Goal: Check status

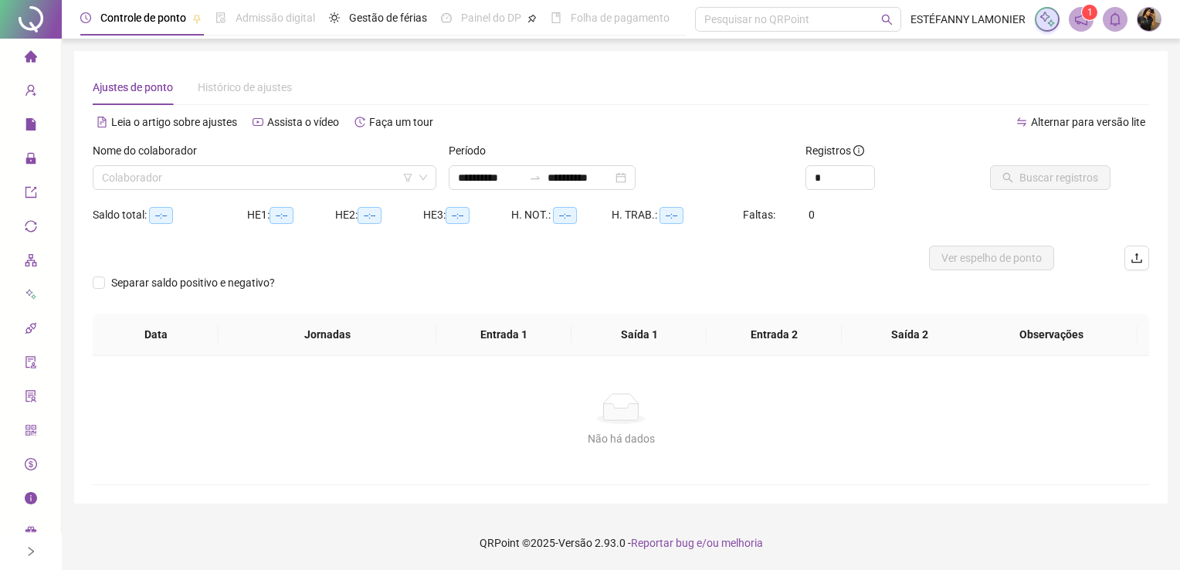
type input "**********"
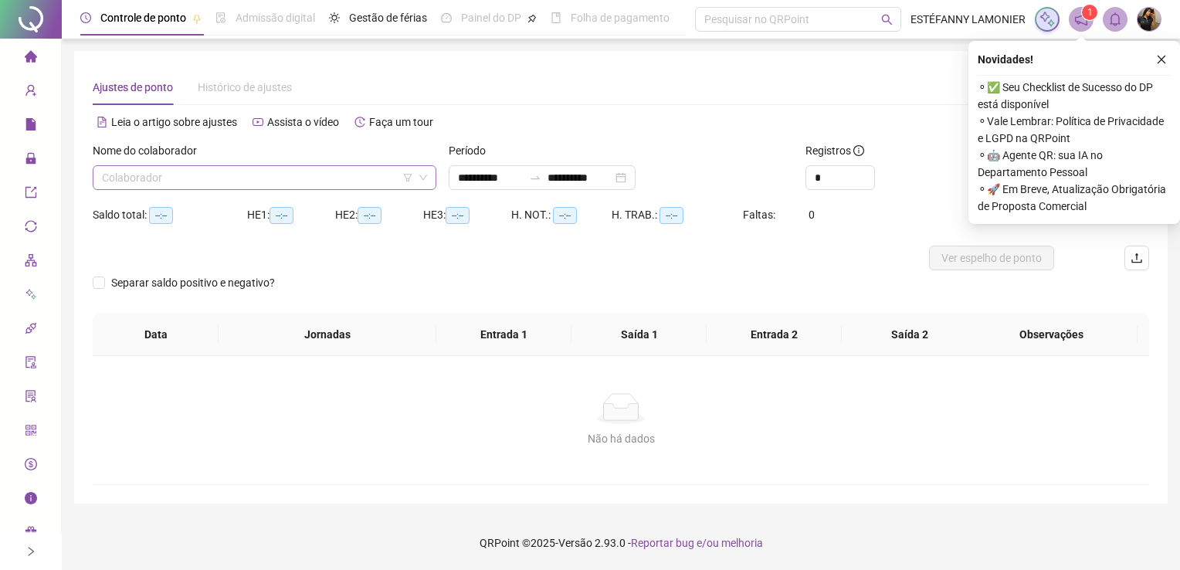
click at [222, 171] on input "search" at bounding box center [257, 177] width 311 height 23
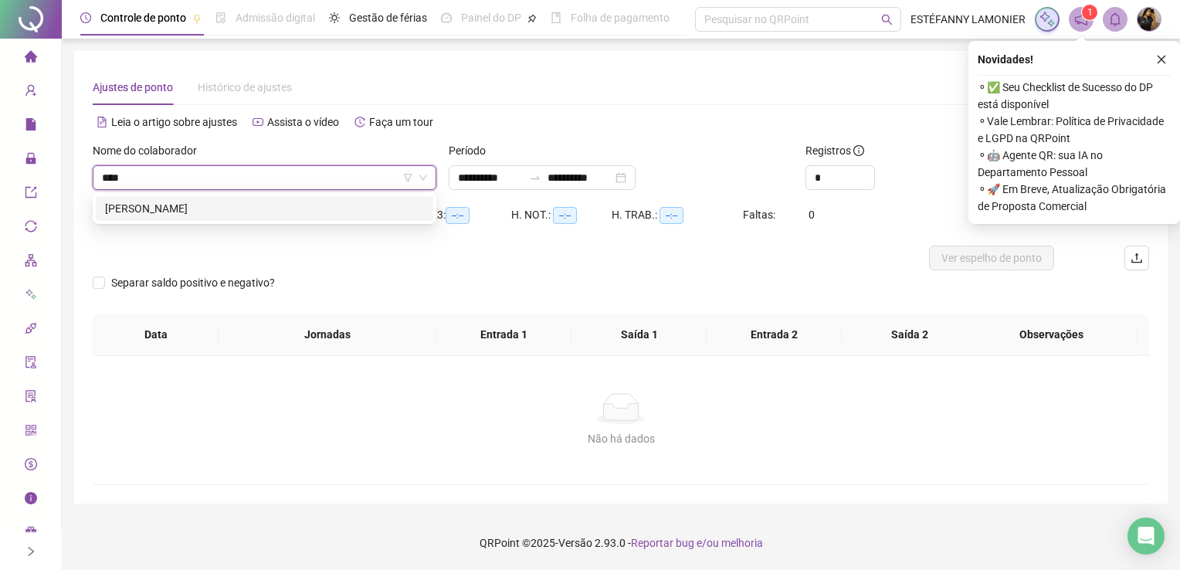
type input "*****"
click at [227, 205] on div "[PERSON_NAME]" at bounding box center [264, 208] width 319 height 17
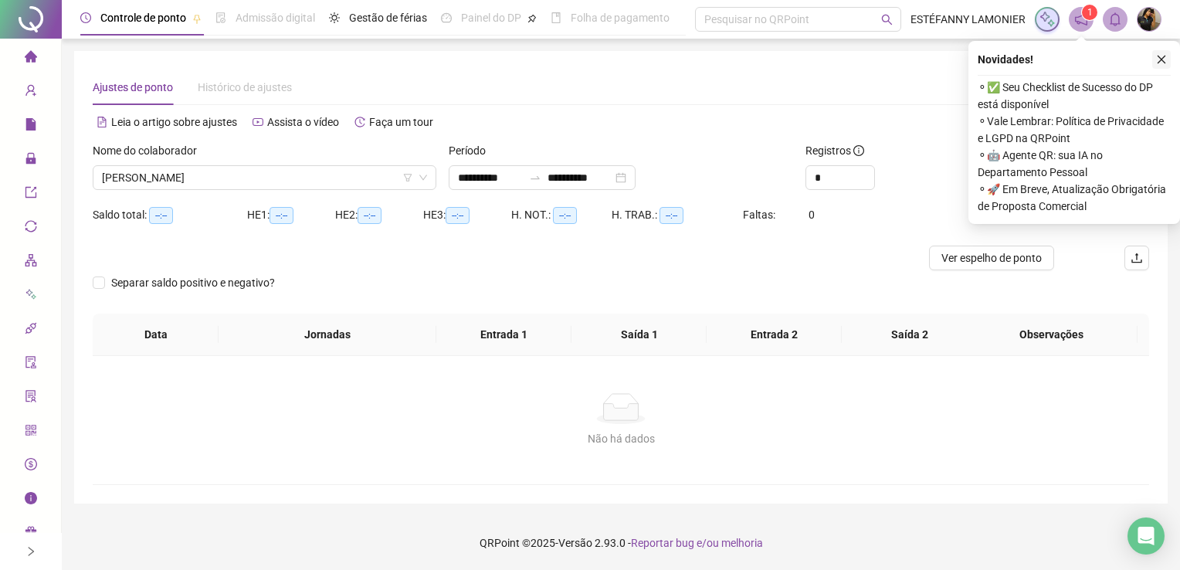
click at [1160, 59] on icon "close" at bounding box center [1161, 59] width 11 height 11
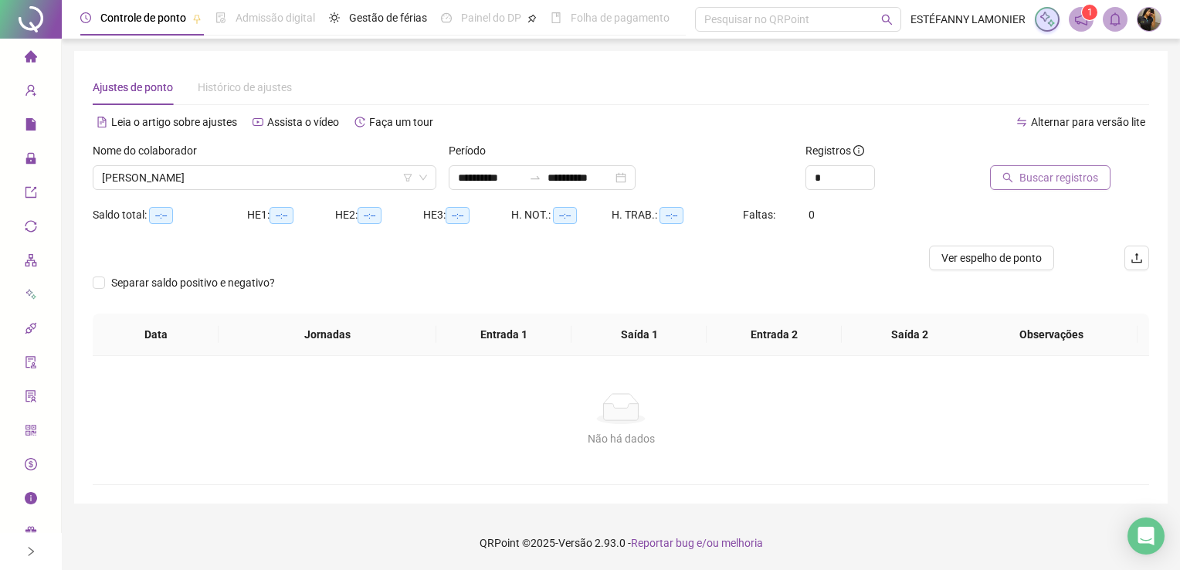
click at [1054, 186] on button "Buscar registros" at bounding box center [1050, 177] width 120 height 25
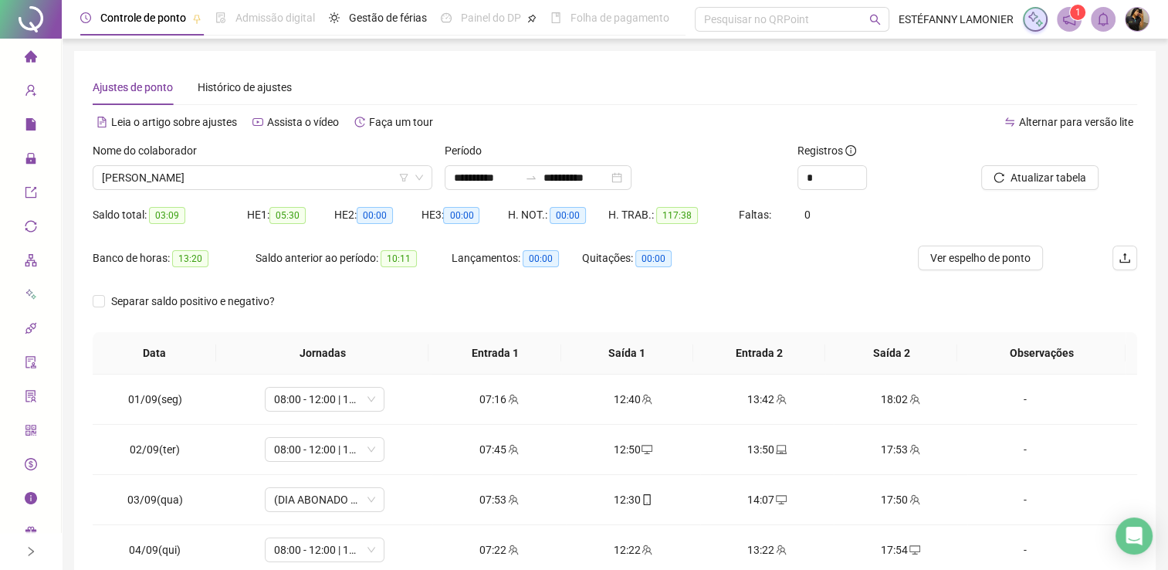
click at [718, 314] on div "Separar saldo positivo e negativo?" at bounding box center [615, 310] width 1045 height 43
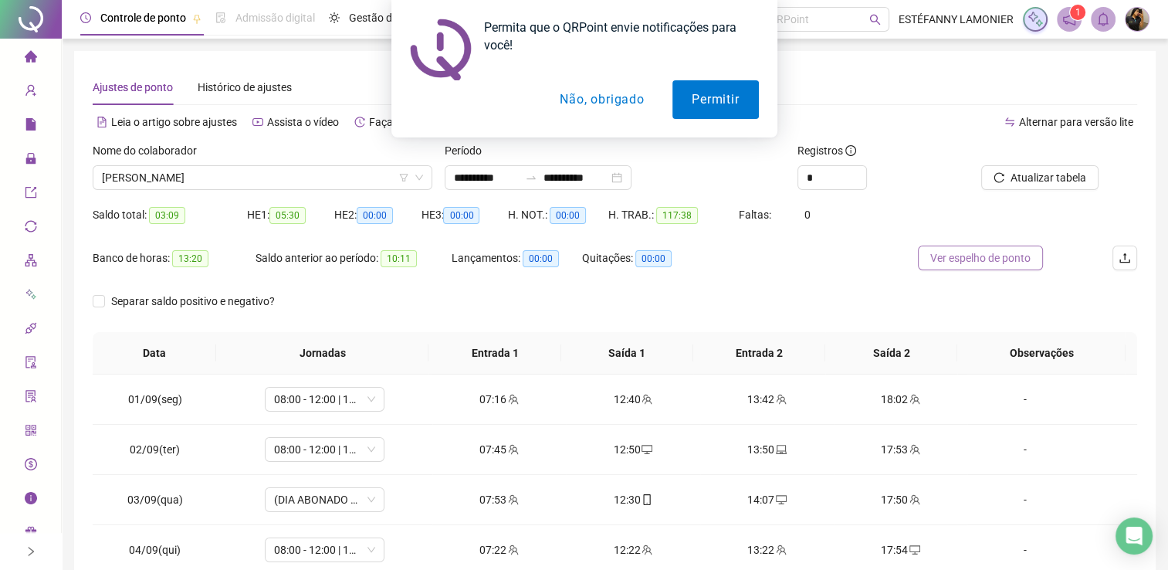
click at [982, 258] on span "Ver espelho de ponto" at bounding box center [981, 257] width 100 height 17
click at [588, 114] on button "Não, obrigado" at bounding box center [602, 99] width 123 height 39
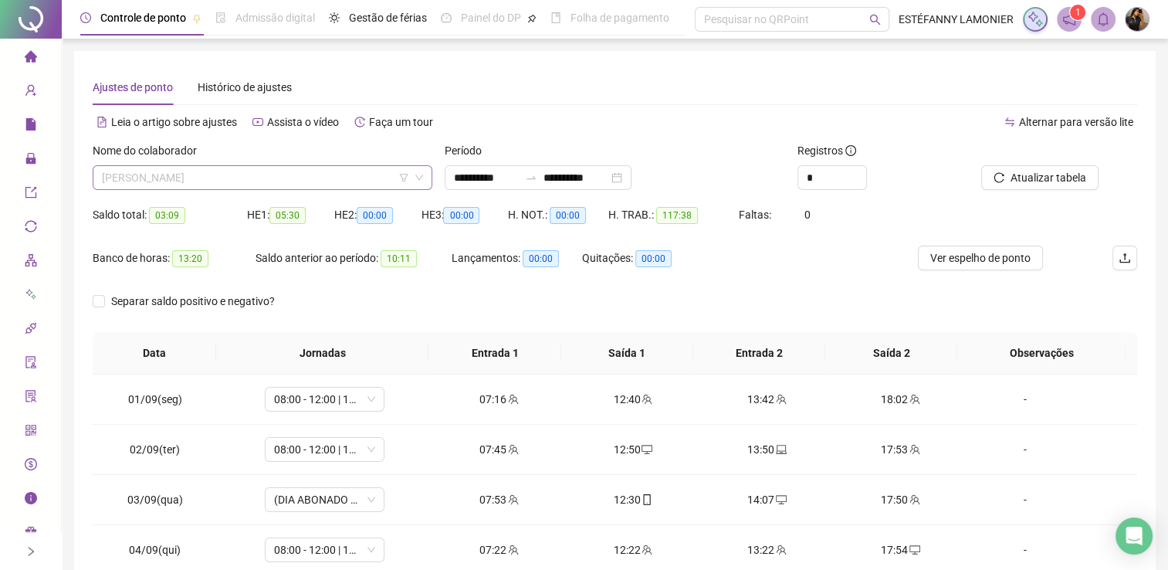
click at [212, 187] on span "[PERSON_NAME]" at bounding box center [262, 177] width 321 height 23
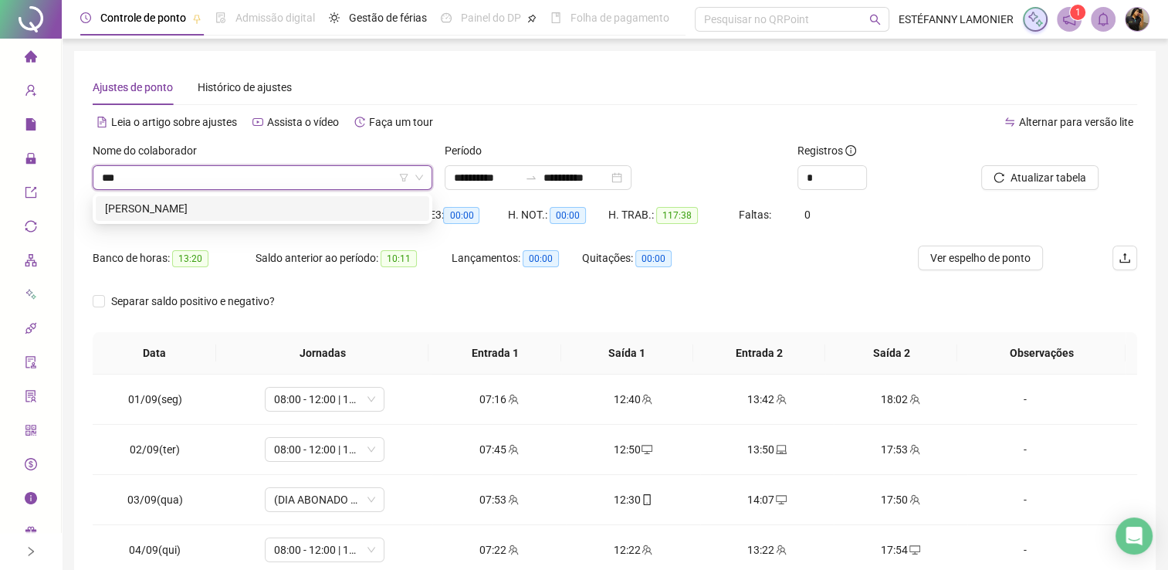
type input "****"
click at [213, 212] on div "[PERSON_NAME]" at bounding box center [262, 208] width 315 height 17
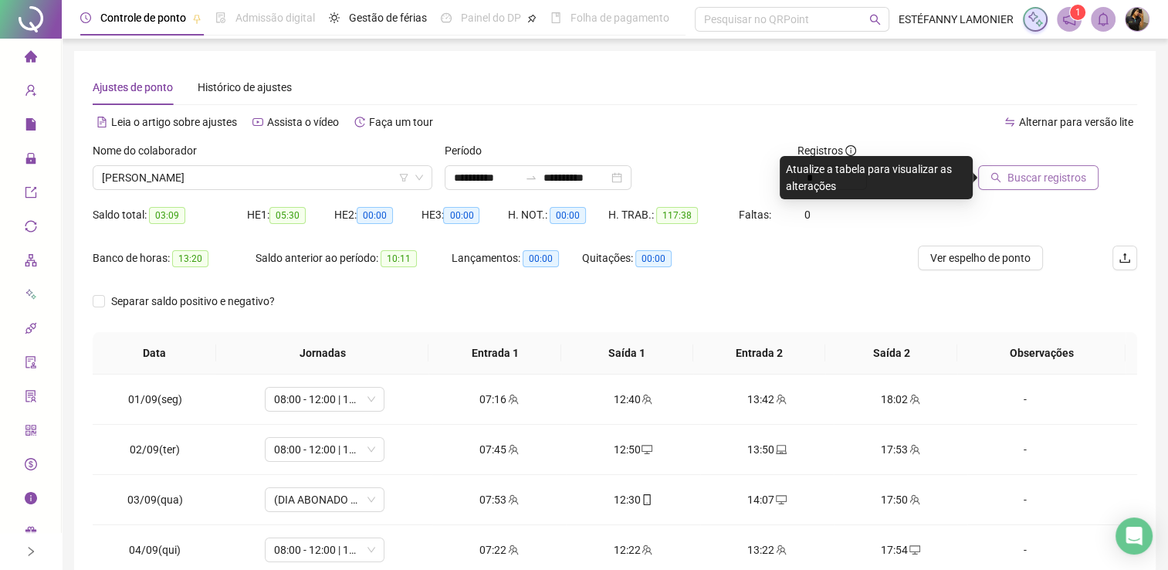
click at [1026, 169] on span "Buscar registros" at bounding box center [1047, 177] width 79 height 17
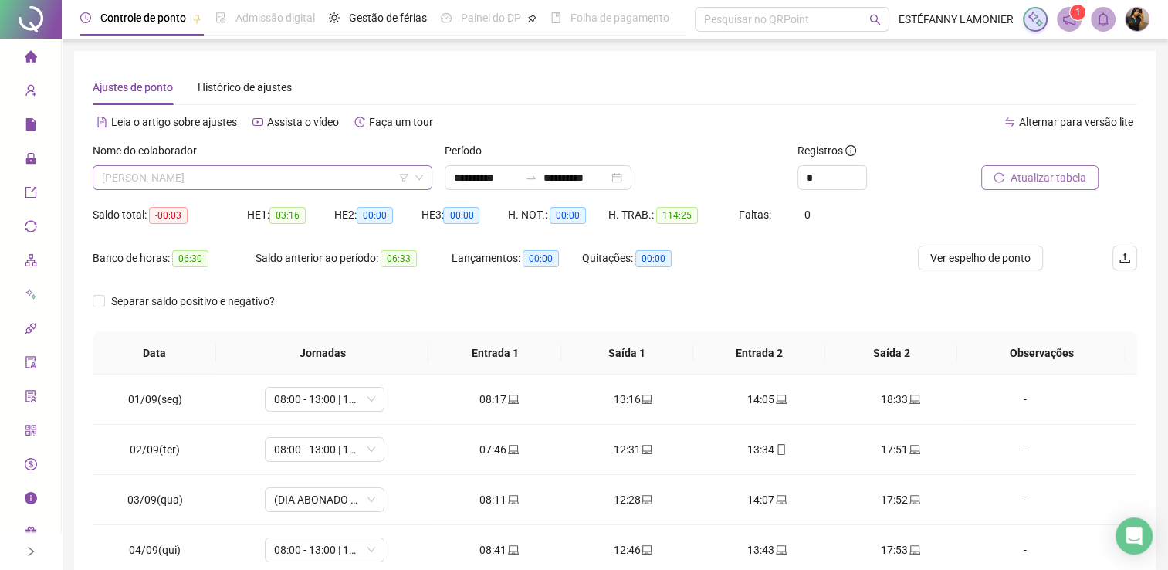
scroll to position [1161, 0]
click at [219, 178] on span "[PERSON_NAME]" at bounding box center [262, 177] width 321 height 23
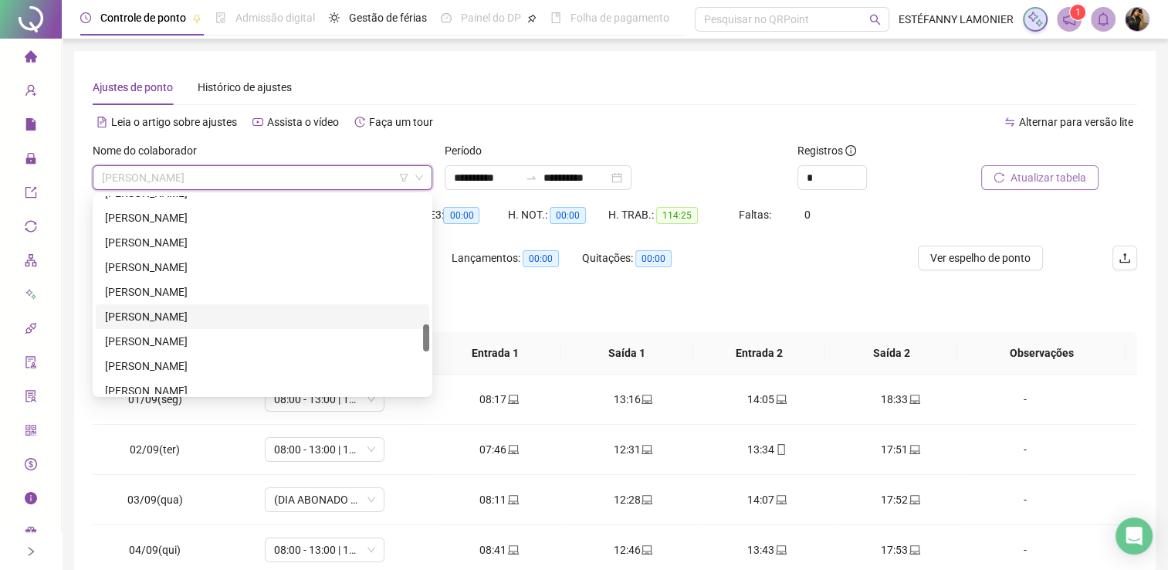
scroll to position [1007, 0]
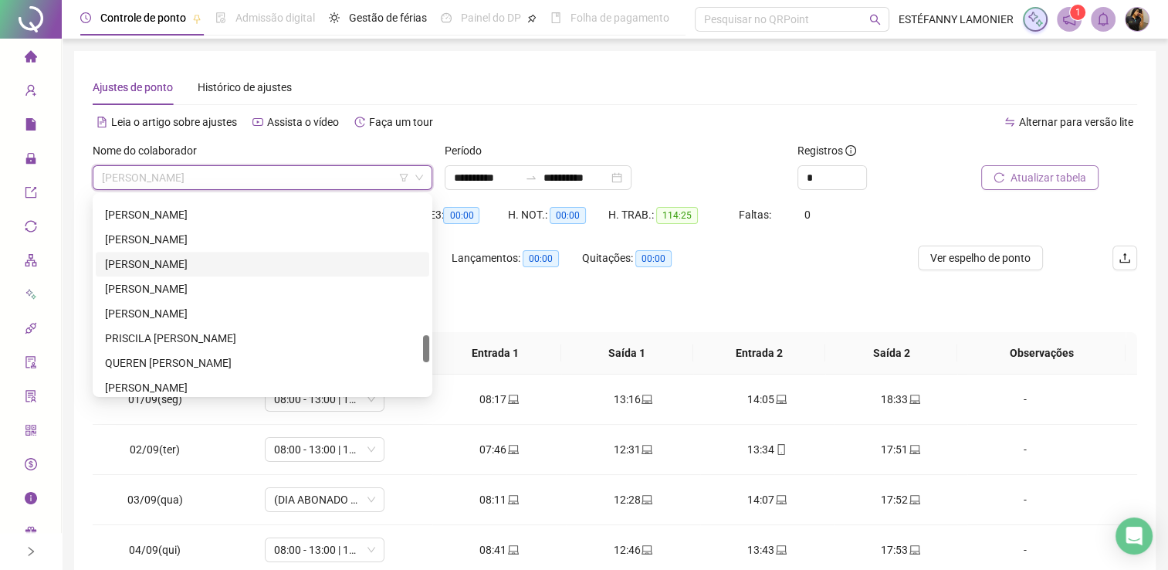
click at [201, 264] on div "[PERSON_NAME]" at bounding box center [262, 264] width 315 height 17
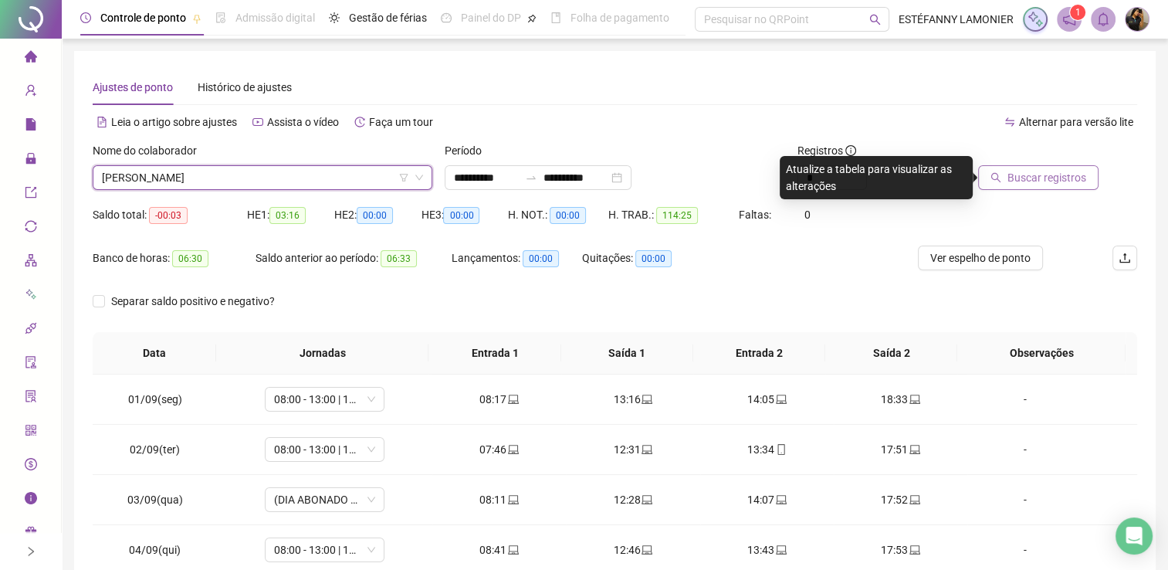
click at [1006, 181] on button "Buscar registros" at bounding box center [1038, 177] width 120 height 25
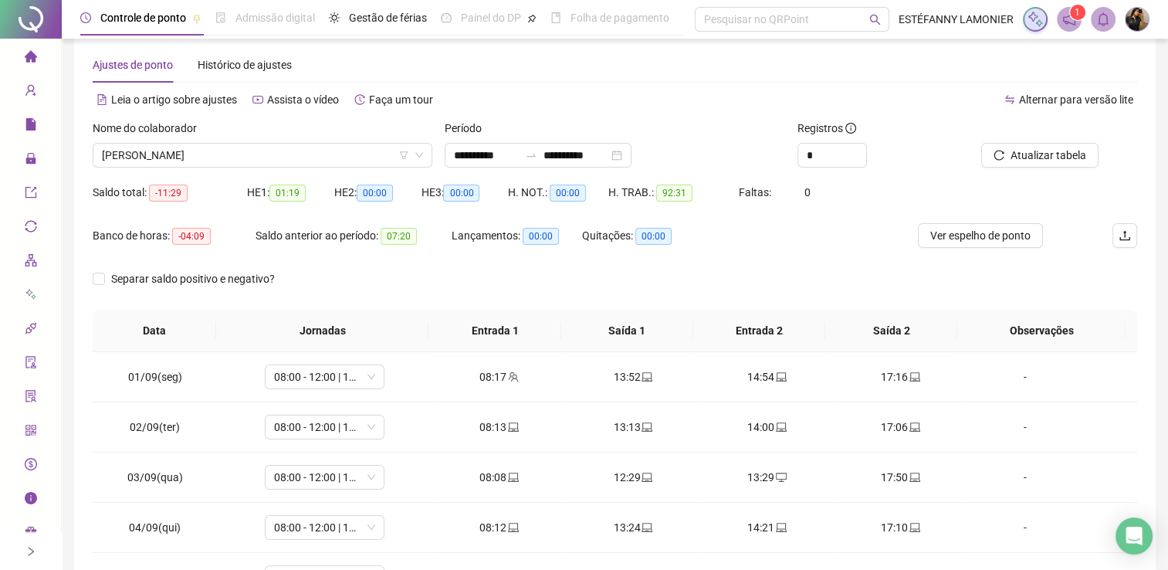
scroll to position [0, 0]
